Goal: Download file/media

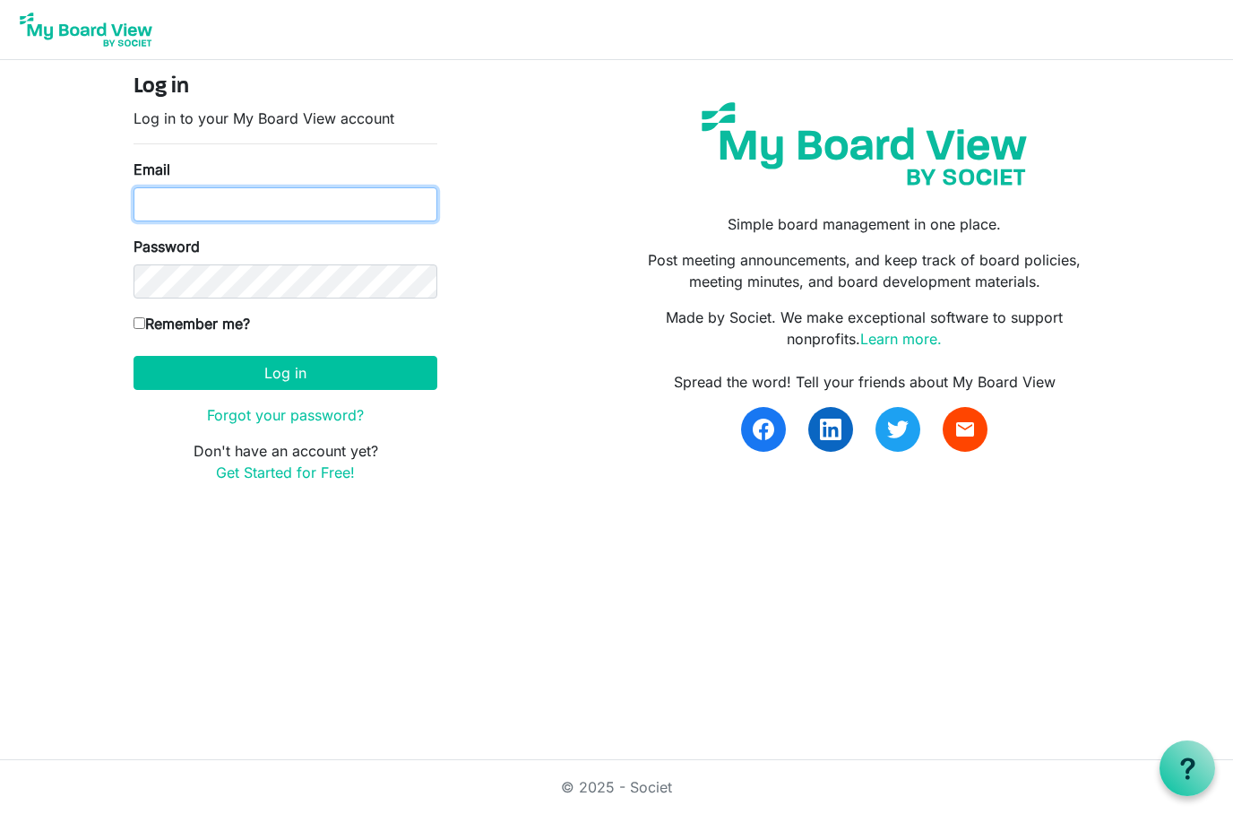
click at [314, 207] on input "Email" at bounding box center [285, 204] width 304 height 34
type input "enelsen@shermanchamber.us"
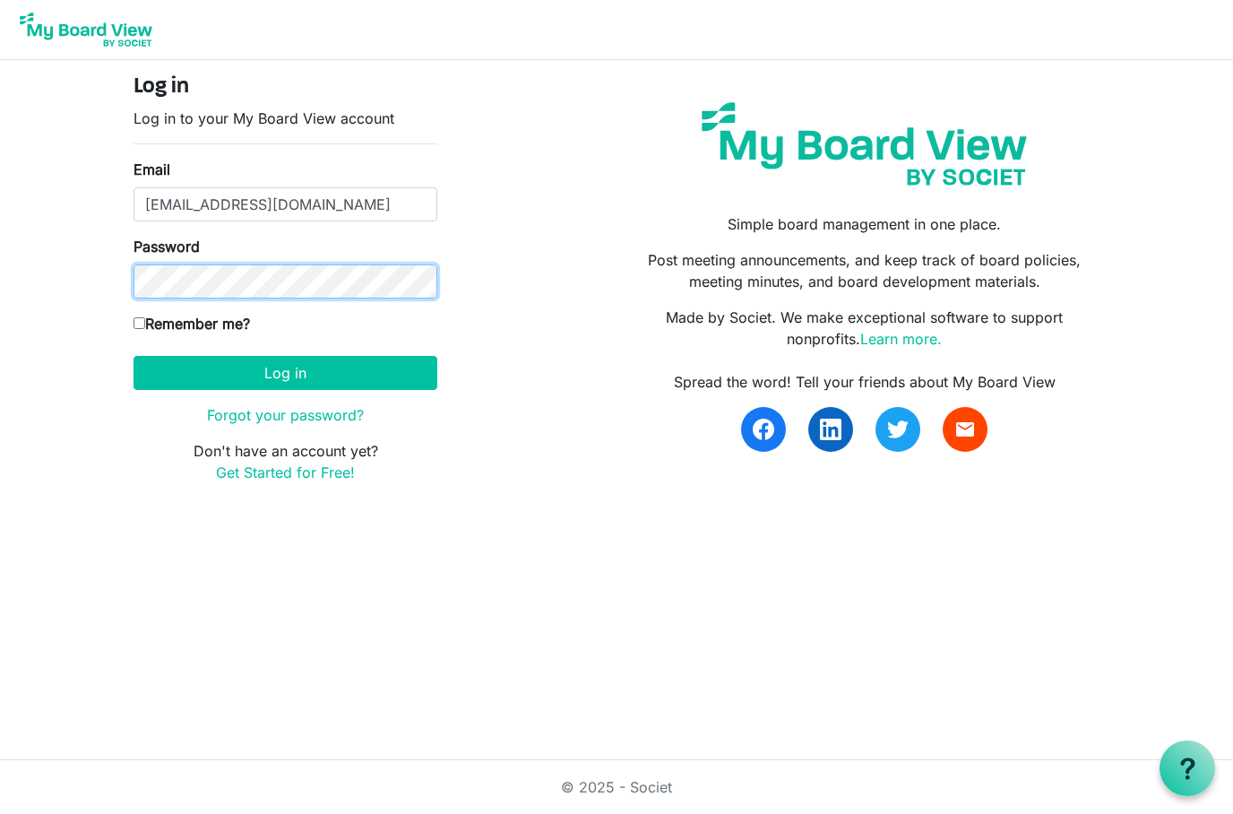
click at [285, 372] on button "Log in" at bounding box center [285, 373] width 304 height 34
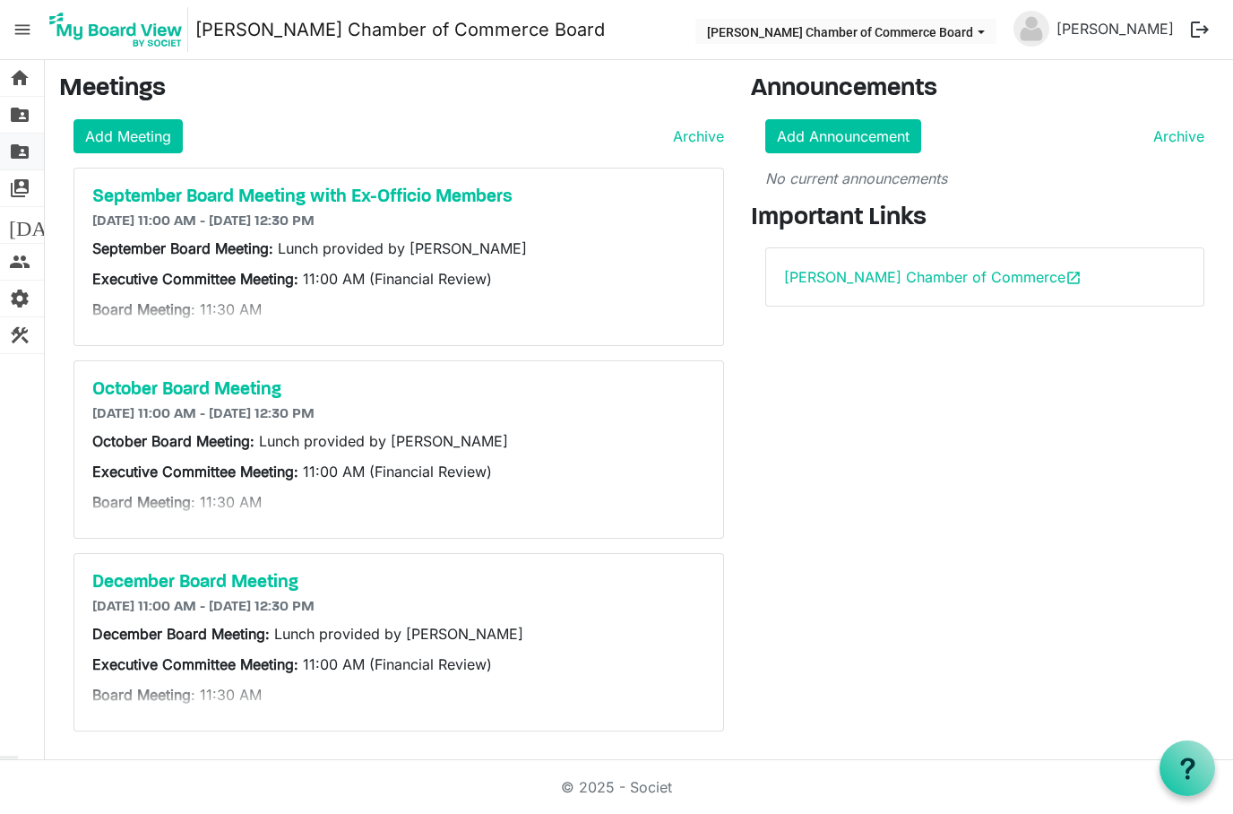
click at [21, 153] on span "folder_shared" at bounding box center [20, 151] width 22 height 36
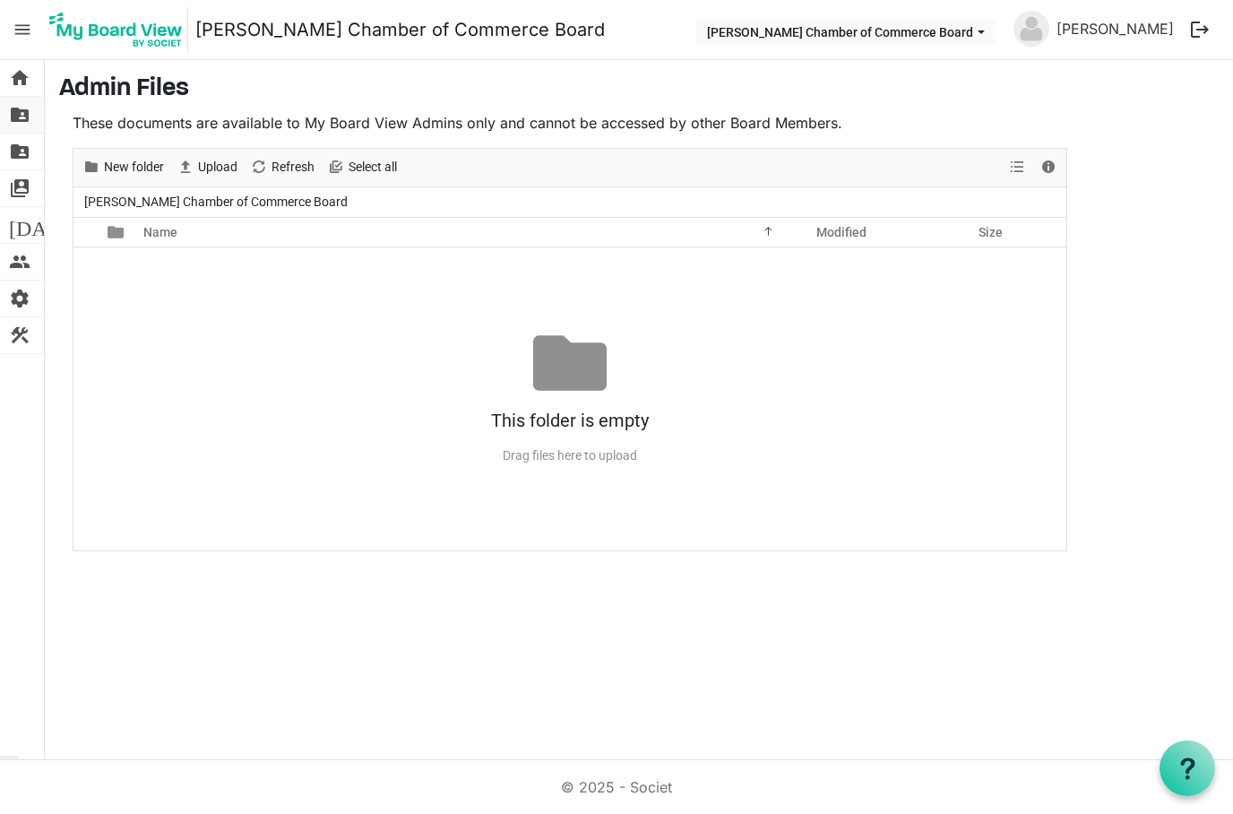
click at [17, 125] on span "folder_shared" at bounding box center [20, 115] width 22 height 36
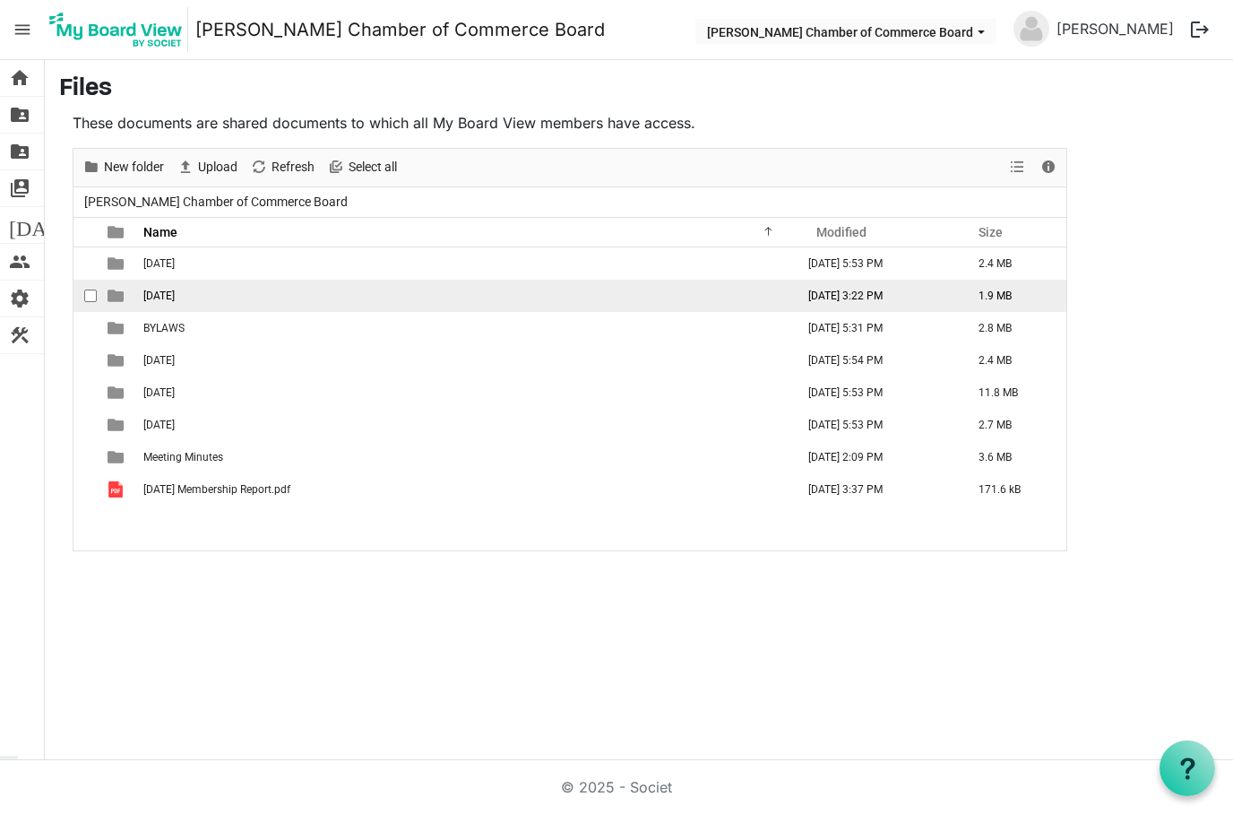
click at [175, 296] on span "[DATE]" at bounding box center [158, 295] width 31 height 13
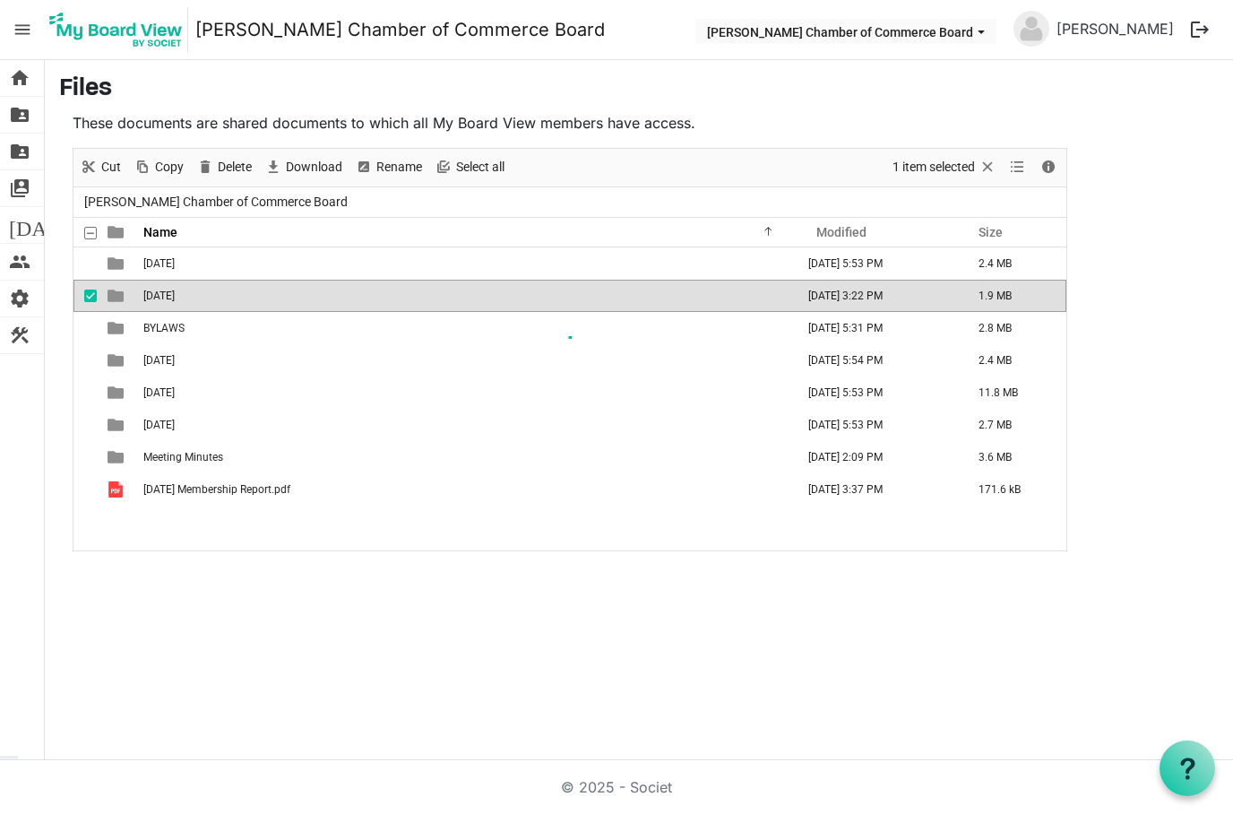
click at [180, 296] on div at bounding box center [569, 349] width 993 height 401
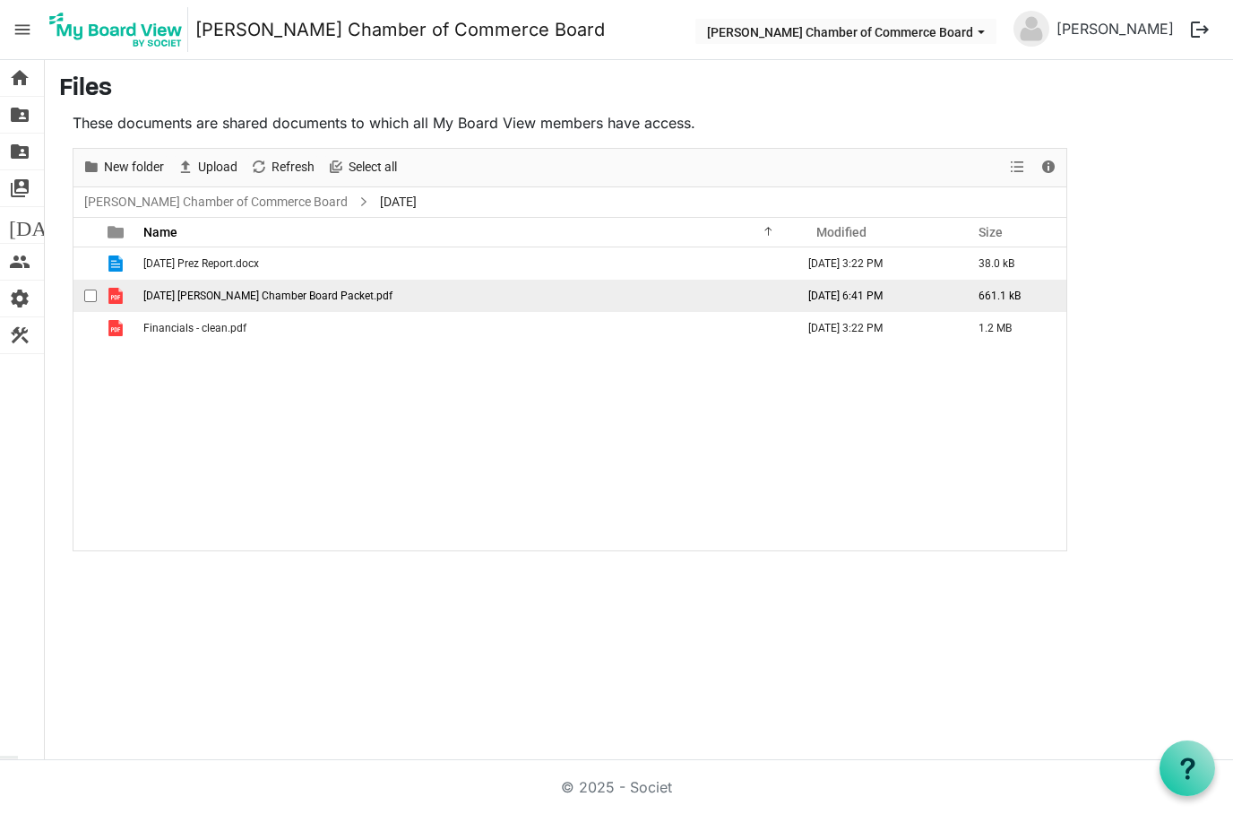
click at [184, 289] on span "[DATE] [PERSON_NAME] Chamber Board Packet.pdf" at bounding box center [267, 295] width 249 height 13
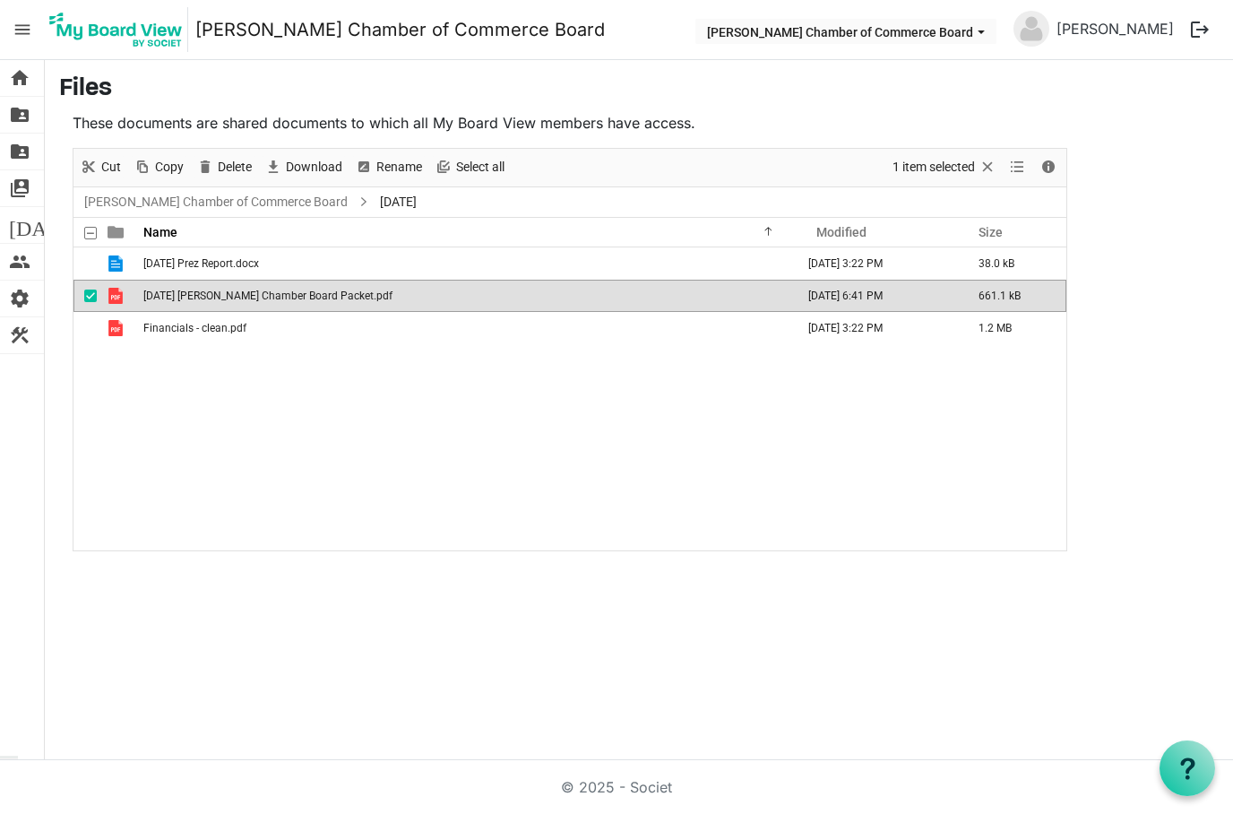
click at [184, 289] on span "[DATE] [PERSON_NAME] Chamber Board Packet.pdf" at bounding box center [267, 295] width 249 height 13
